Goal: Information Seeking & Learning: Understand process/instructions

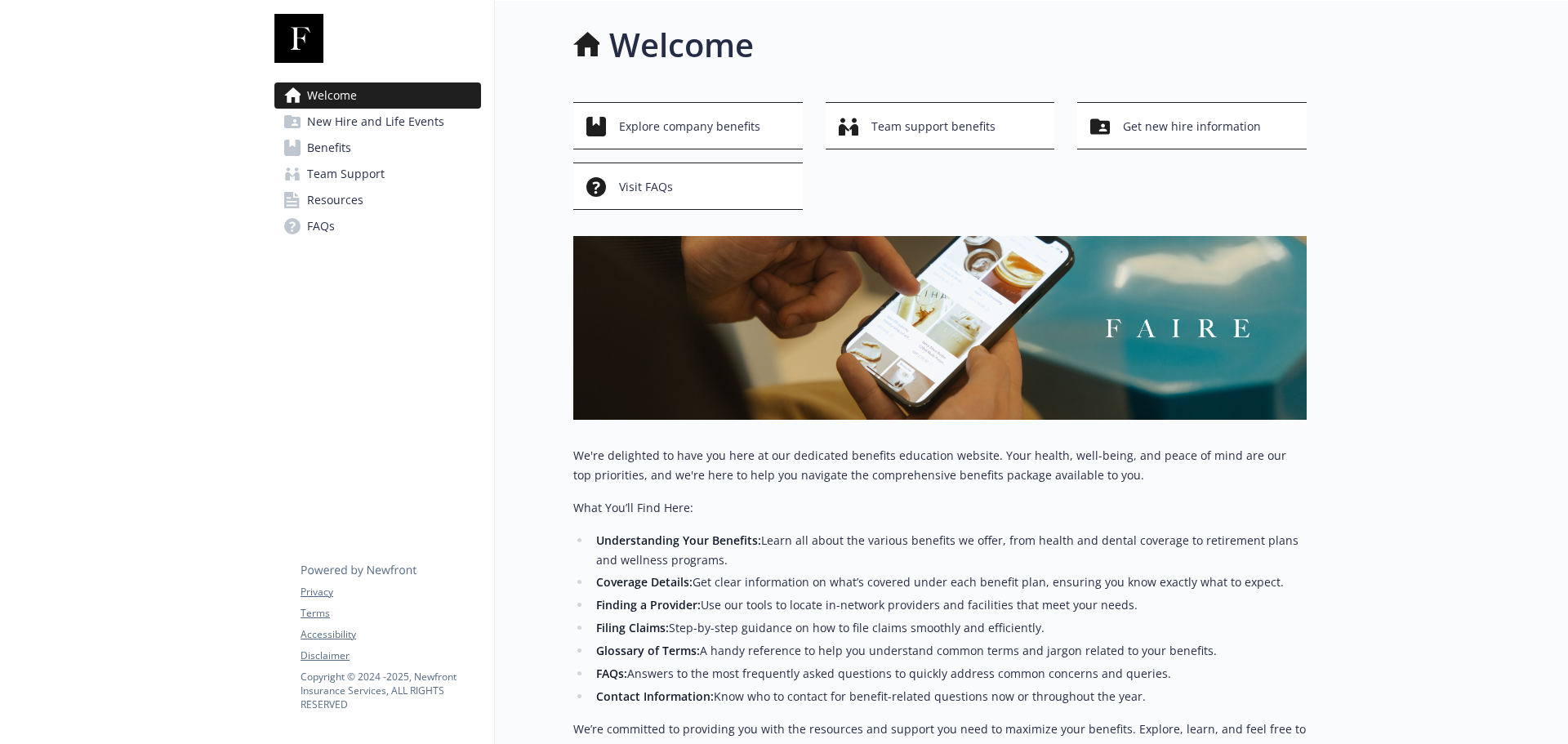
click at [321, 148] on span "Benefits" at bounding box center [329, 147] width 44 height 26
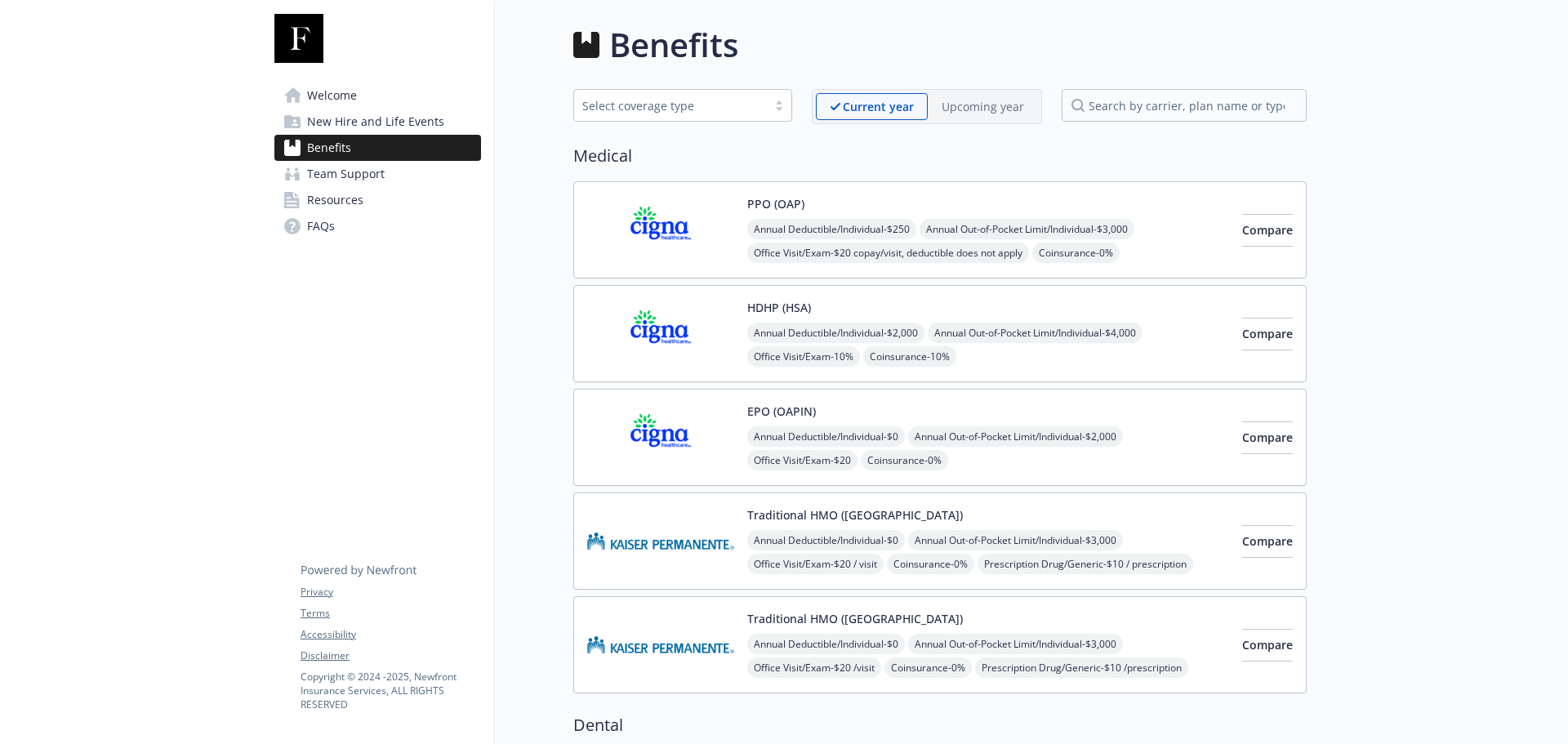
click at [343, 120] on span "New Hire and Life Events" at bounding box center [375, 121] width 137 height 26
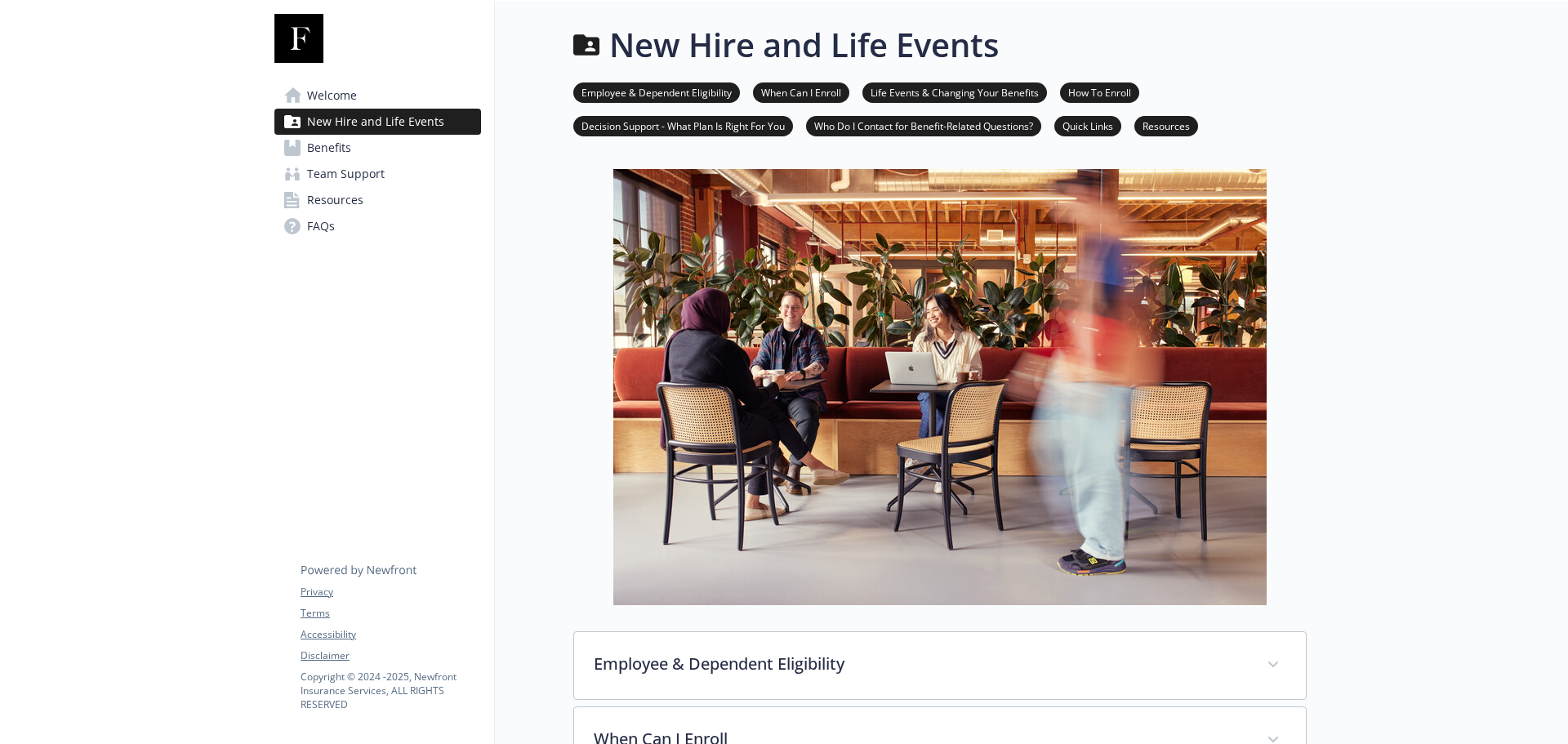
click at [967, 92] on link "Life Events & Changing Your Benefits" at bounding box center [955, 92] width 185 height 15
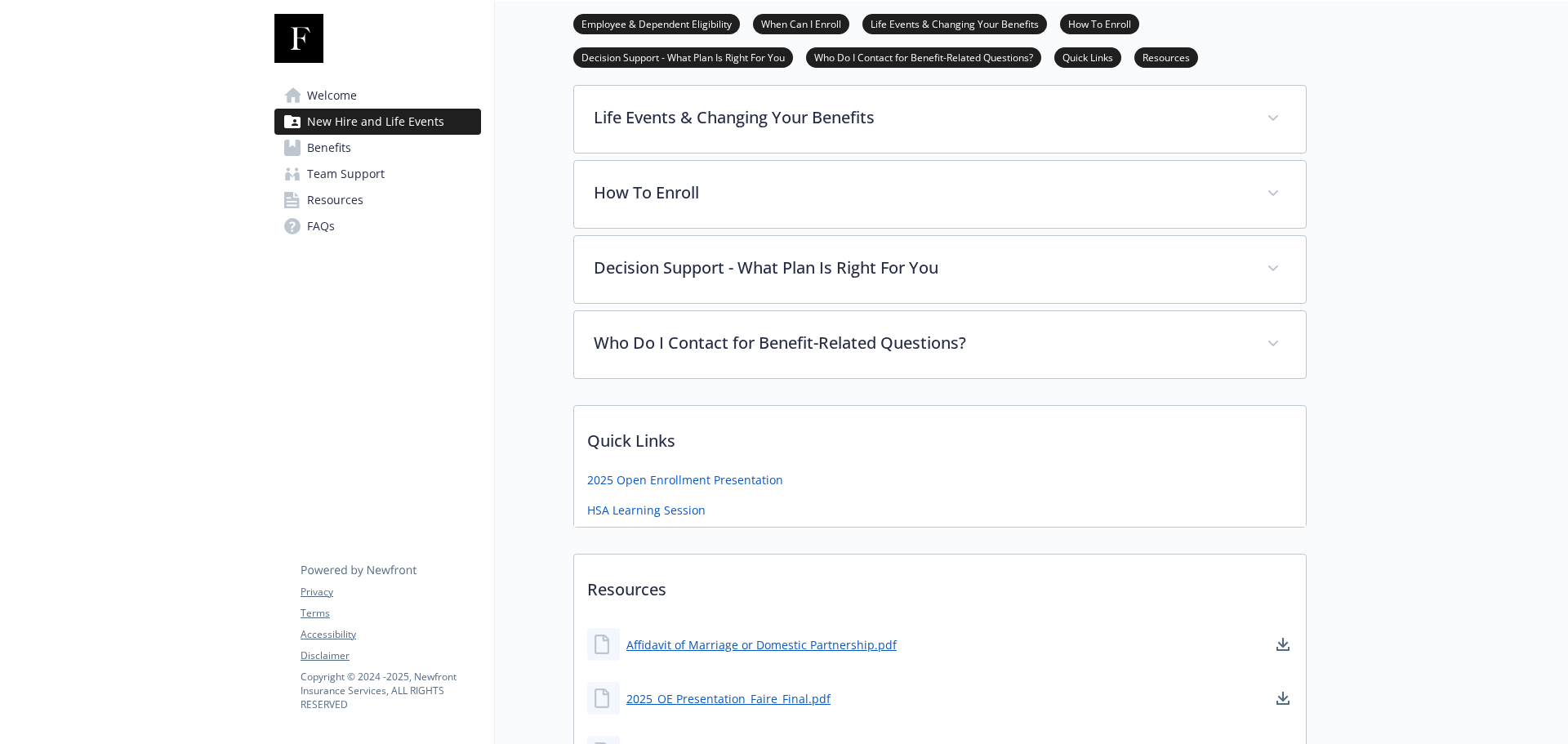
scroll to position [698, 13]
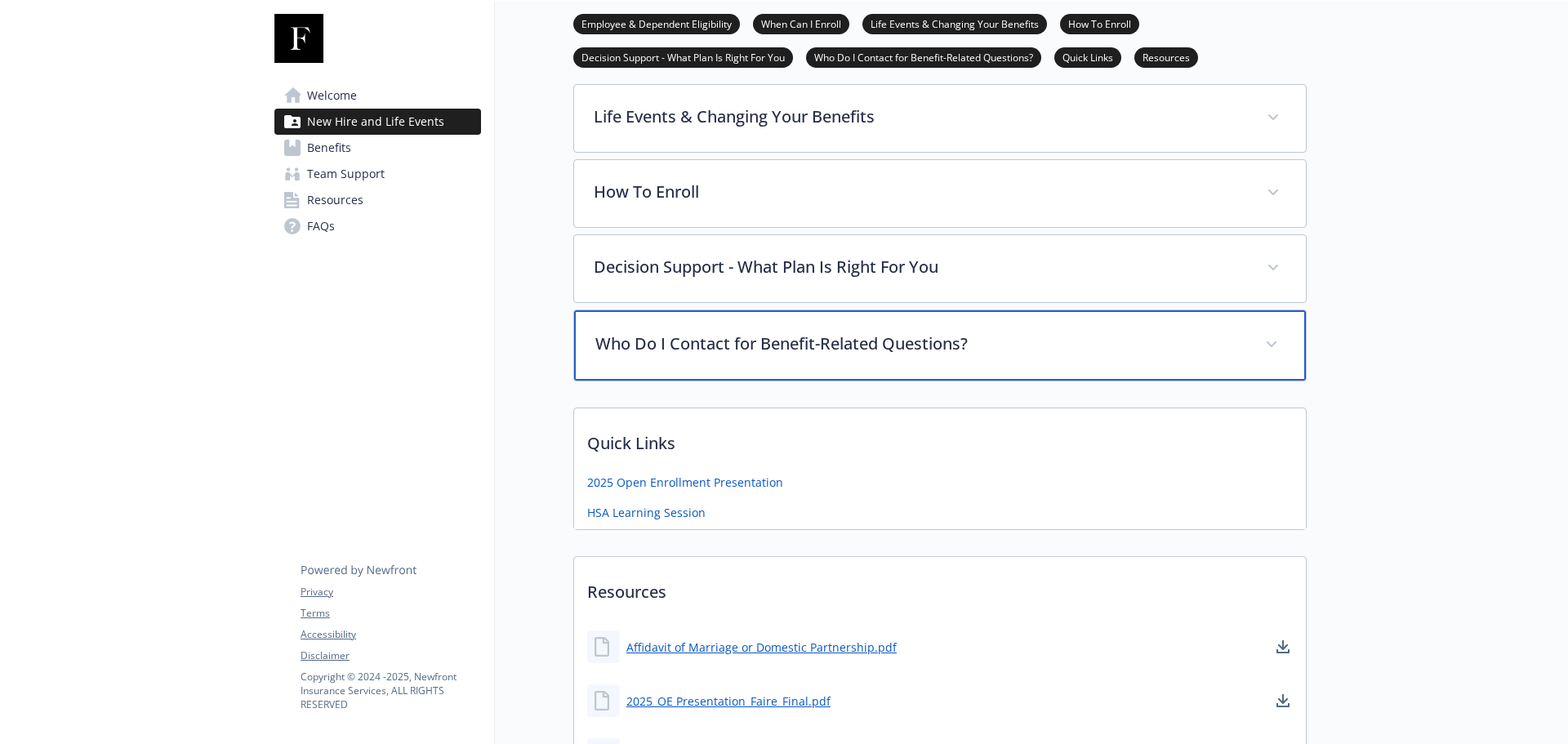
click at [940, 345] on p "Who Do I Contact for Benefit-Related Questions?" at bounding box center [921, 344] width 650 height 24
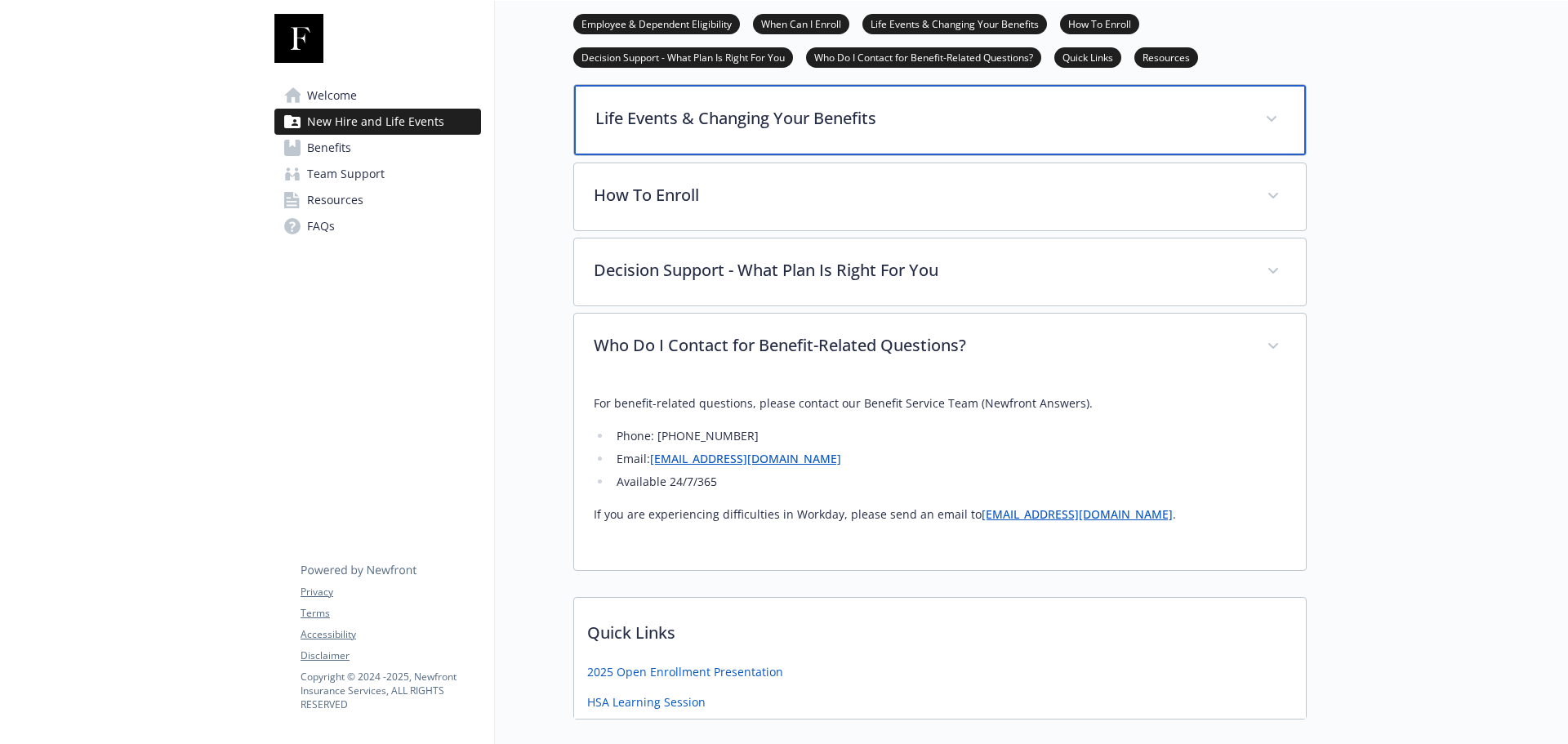
click at [682, 128] on p "Life Events & Changing Your Benefits" at bounding box center [921, 118] width 650 height 24
